Goal: Task Accomplishment & Management: Manage account settings

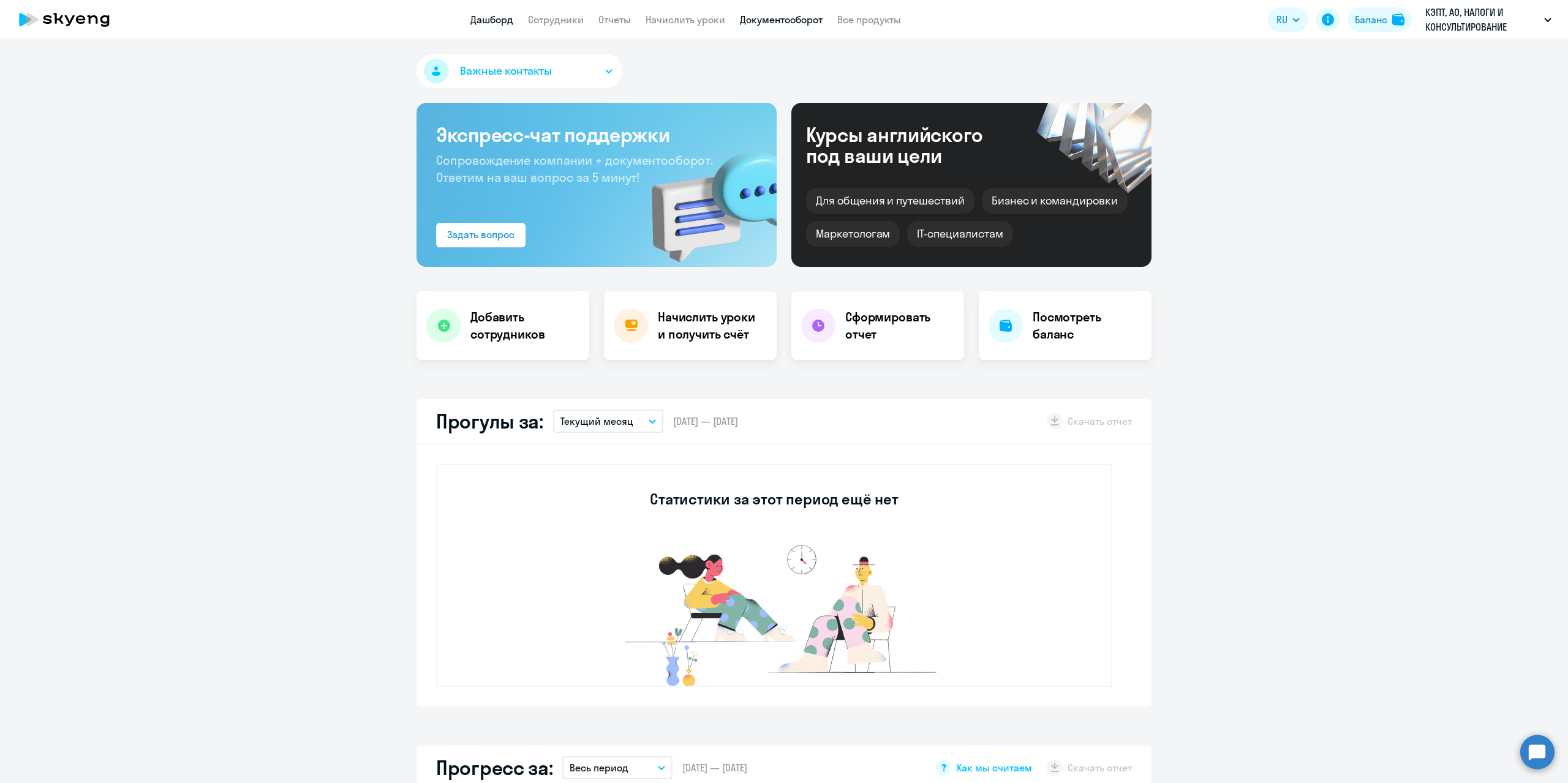
select select "30"
click at [539, 22] on link "Сотрудники" at bounding box center [556, 20] width 56 height 13
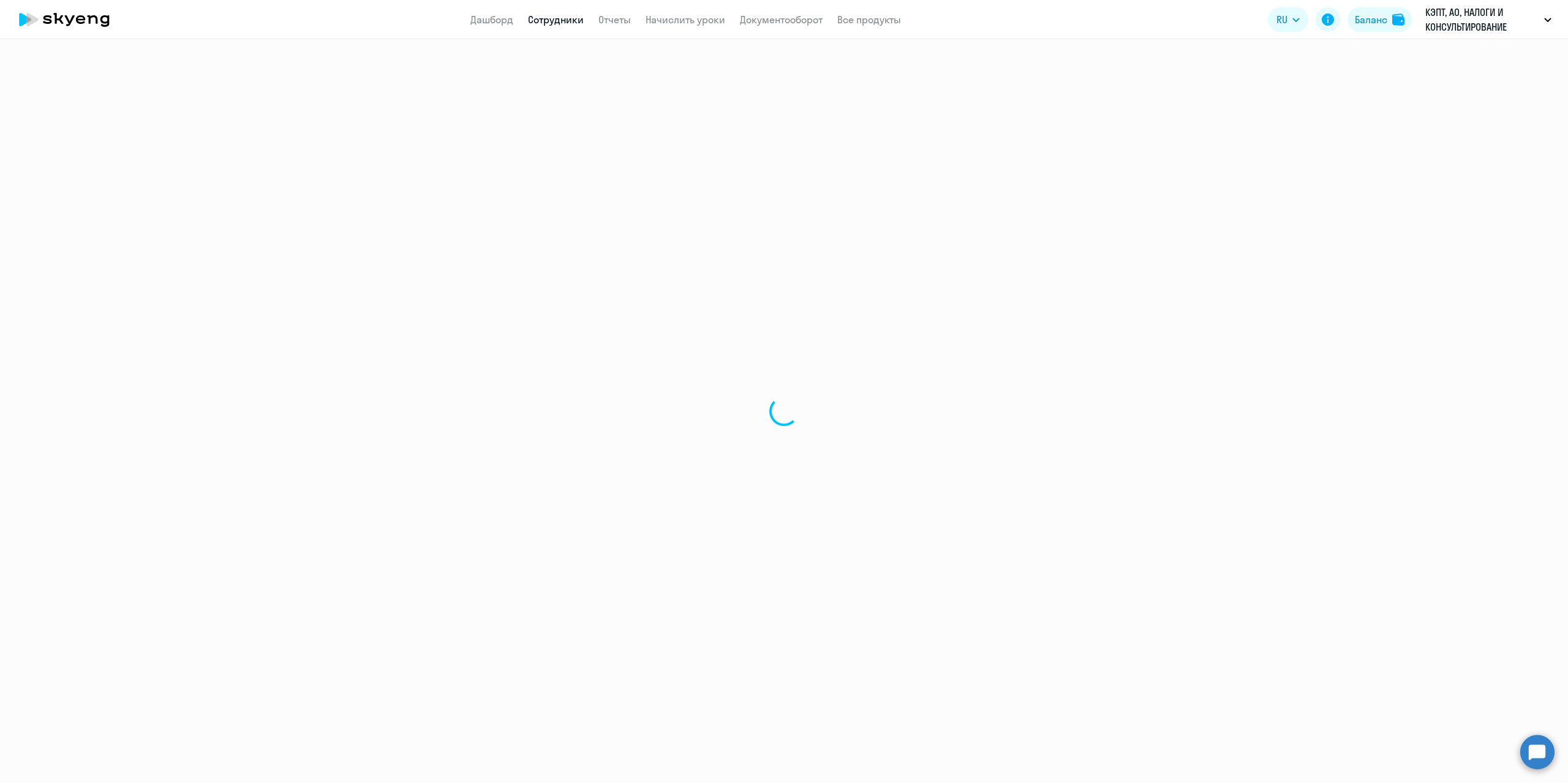
select select "30"
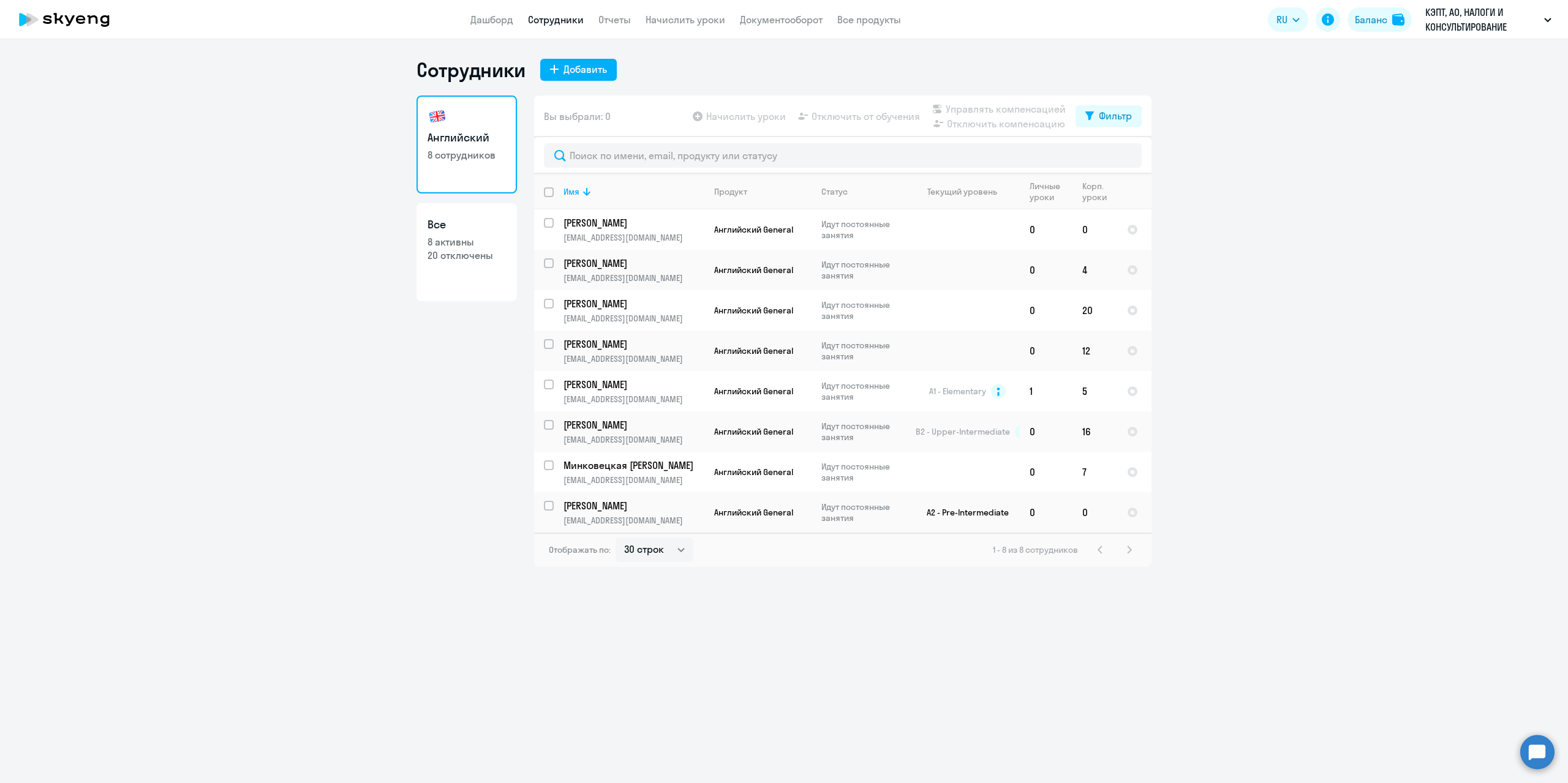
click at [465, 253] on p "20 отключены" at bounding box center [466, 255] width 78 height 13
select select "30"
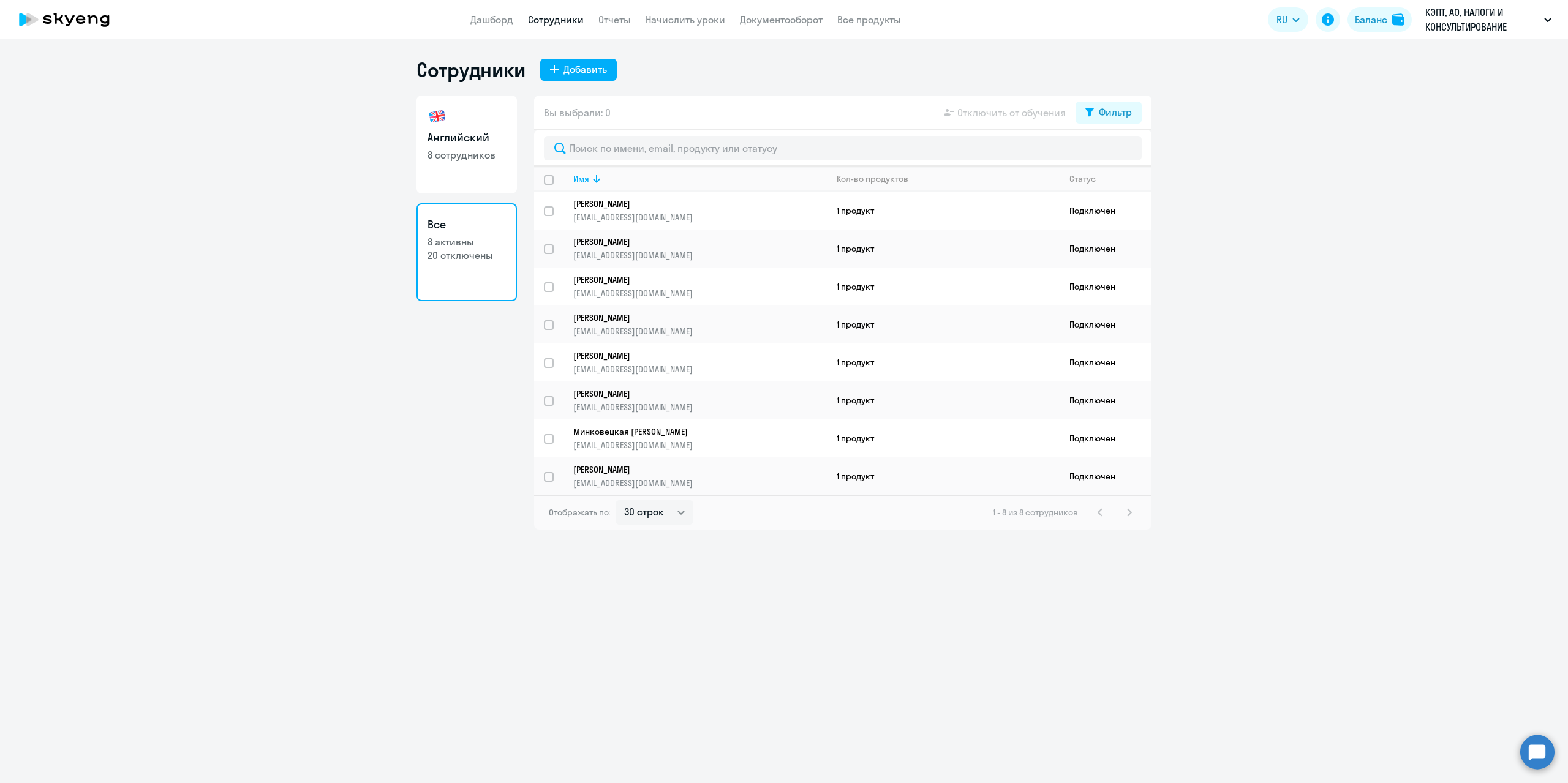
click at [462, 165] on link "Английский 8 сотрудников" at bounding box center [467, 144] width 101 height 98
select select "30"
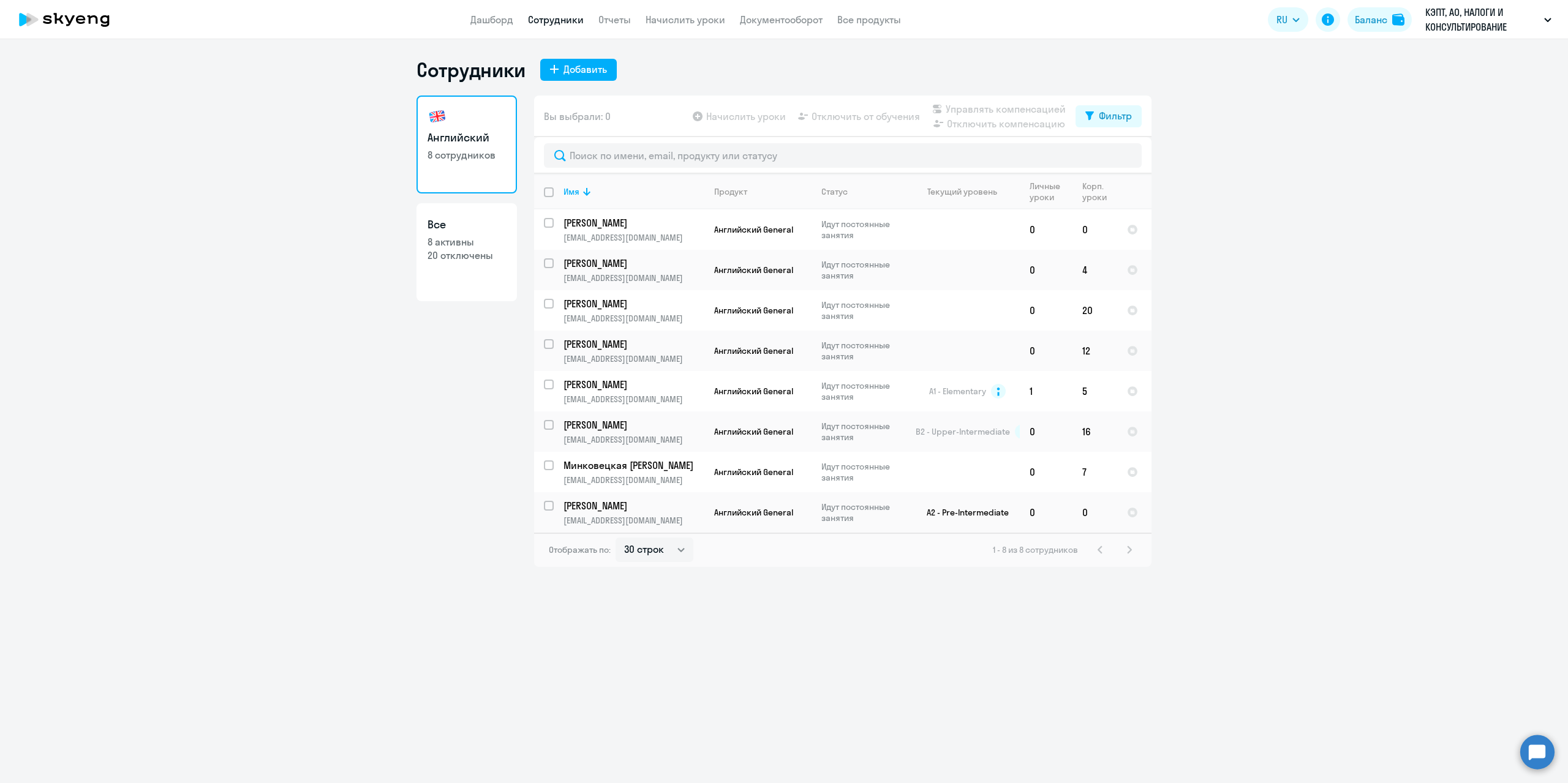
click at [483, 225] on h3 "Все" at bounding box center [466, 225] width 78 height 16
select select "30"
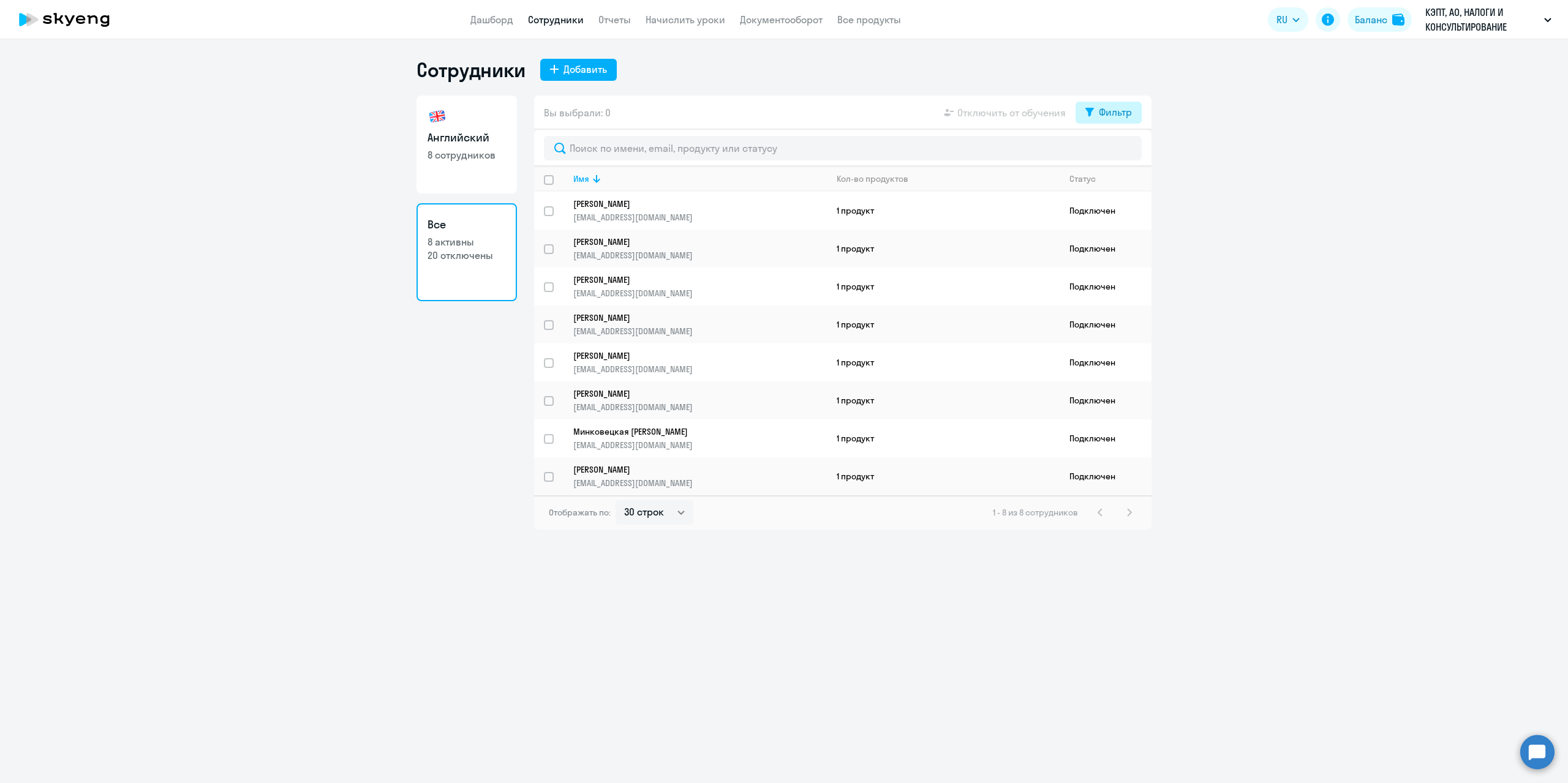
click at [1101, 118] on div "Фильтр" at bounding box center [1115, 112] width 33 height 15
click at [1127, 154] on span at bounding box center [1122, 153] width 21 height 13
click at [1111, 152] on input "checkbox" at bounding box center [1111, 152] width 1 height 1
checkbox input "true"
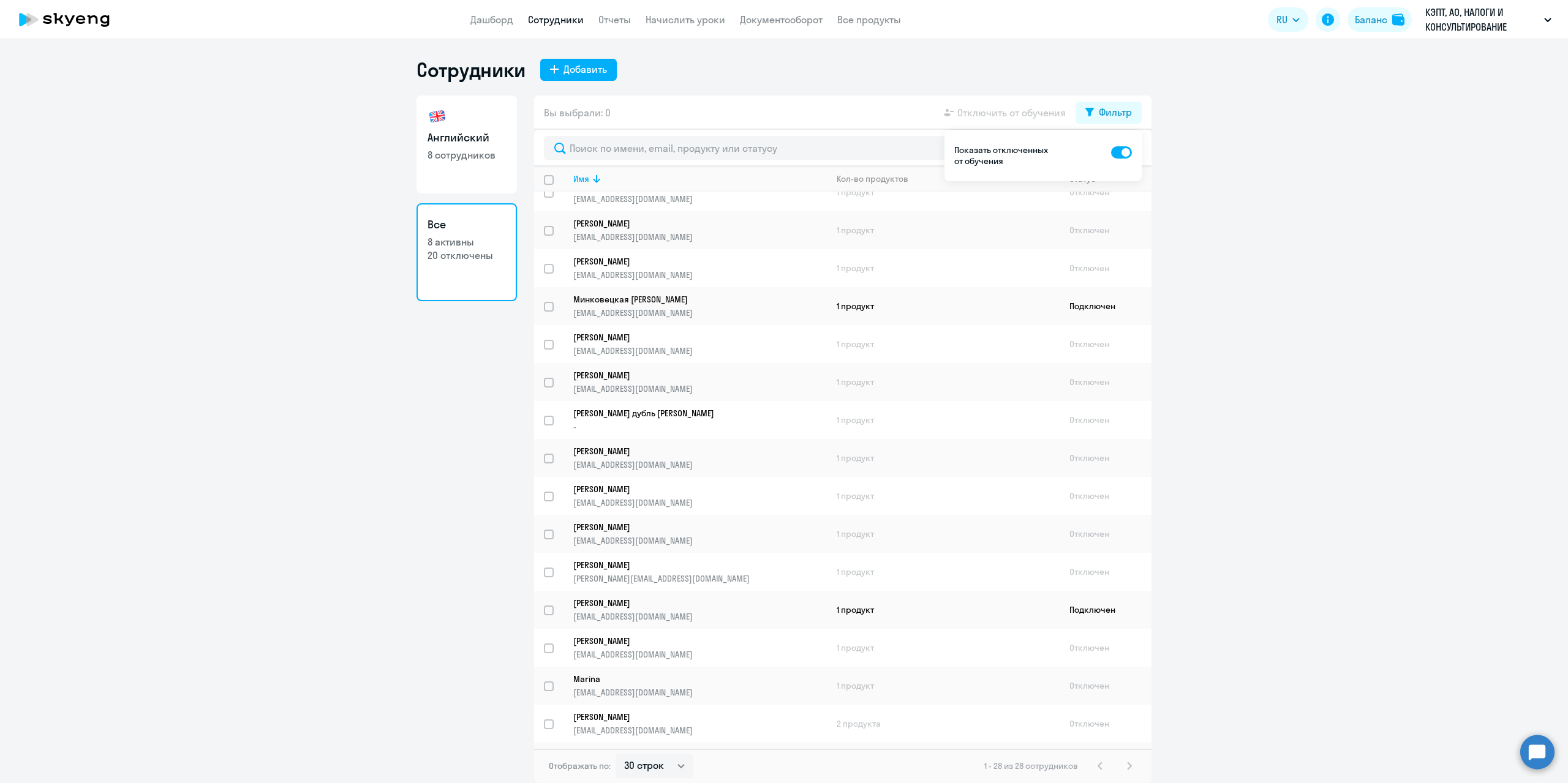
scroll to position [506, 0]
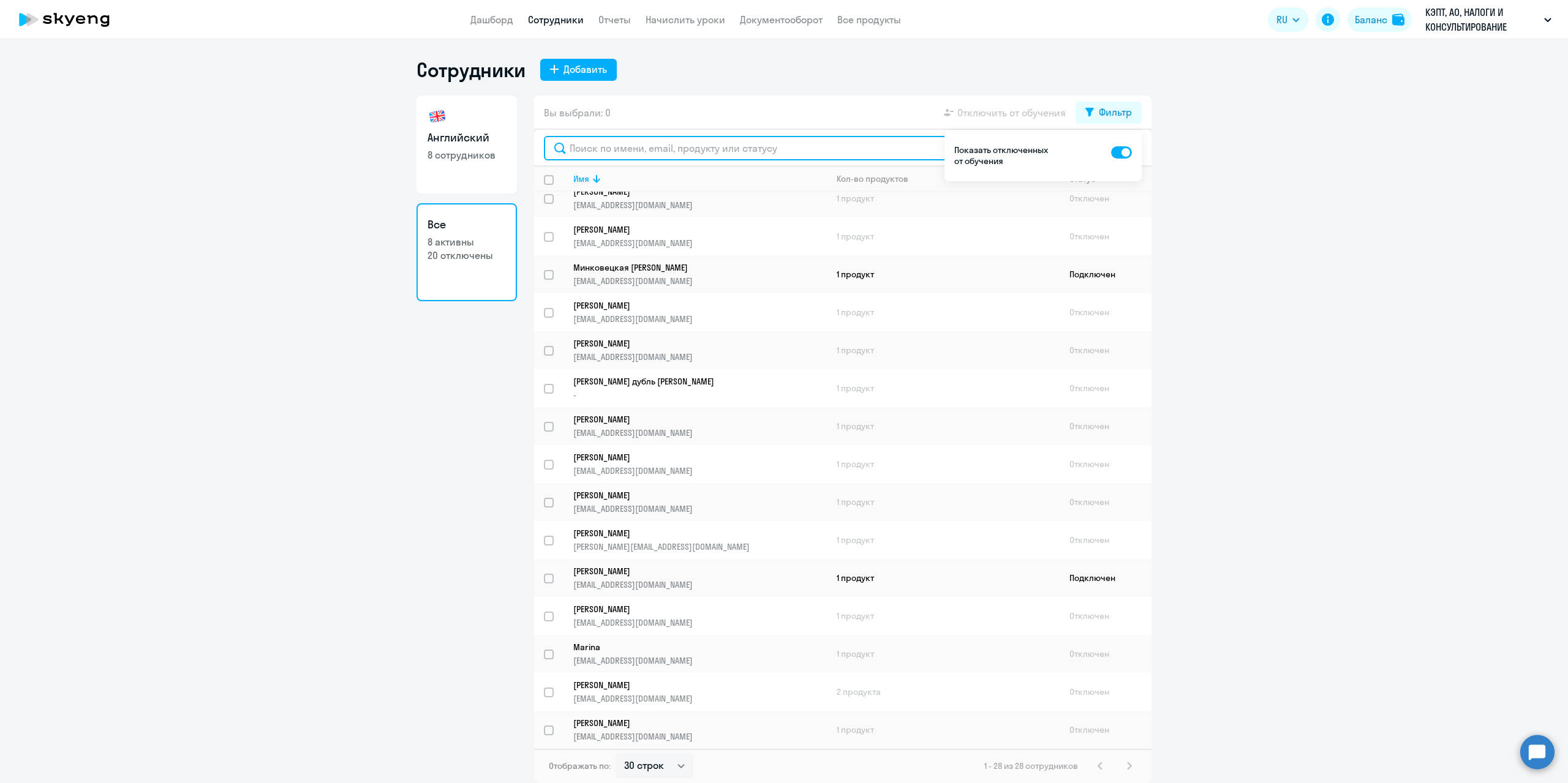
click at [615, 150] on input "text" at bounding box center [843, 148] width 598 height 24
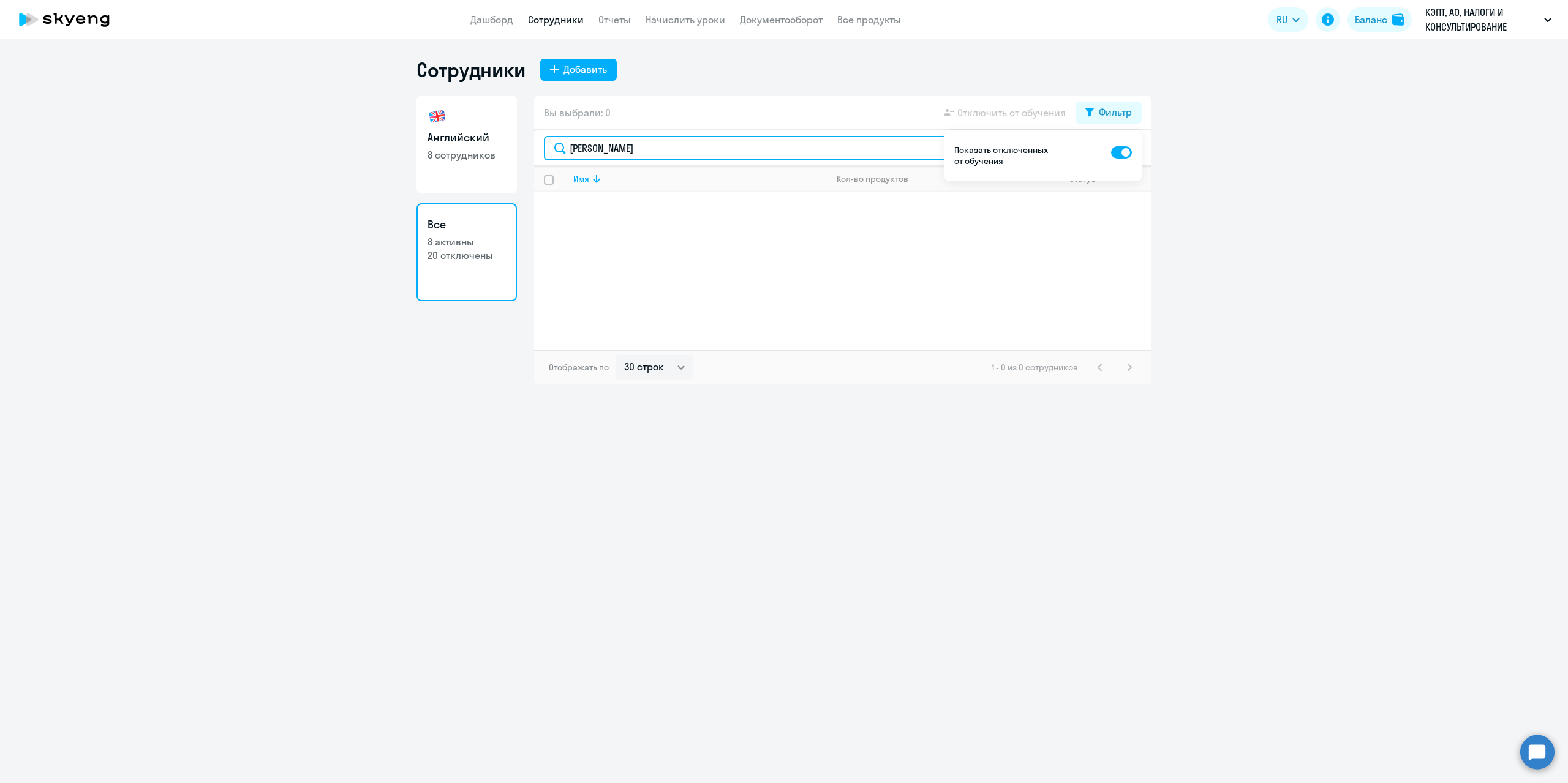
type input "[PERSON_NAME]"
click at [1345, 258] on ng-component "Сотрудники Добавить Английский 8 сотрудников Все 8 активны 20 отключены Вы выбр…" at bounding box center [784, 221] width 1568 height 327
click at [1419, 222] on ng-component "Сотрудники Добавить Английский 8 сотрудников Все 8 активны 20 отключены Вы выбр…" at bounding box center [784, 221] width 1568 height 327
